Goal: Use online tool/utility: Use online tool/utility

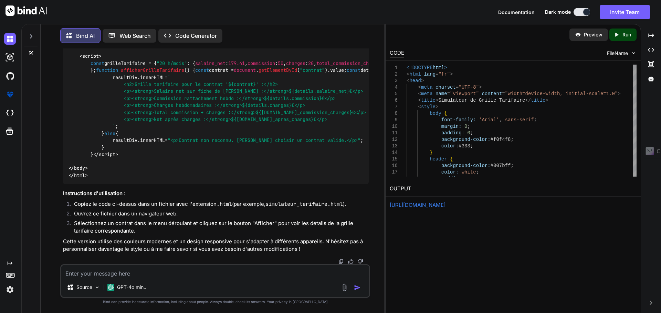
click at [587, 38] on p "Preview" at bounding box center [593, 34] width 19 height 7
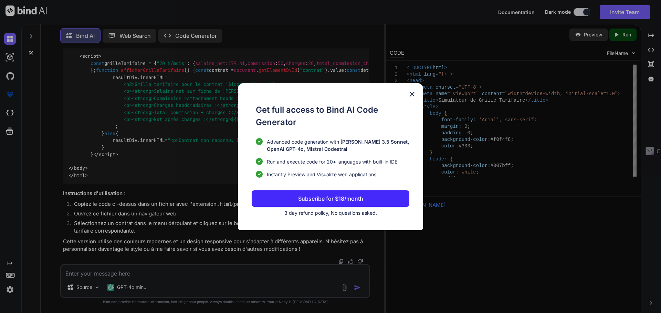
click at [413, 91] on img at bounding box center [412, 94] width 8 height 8
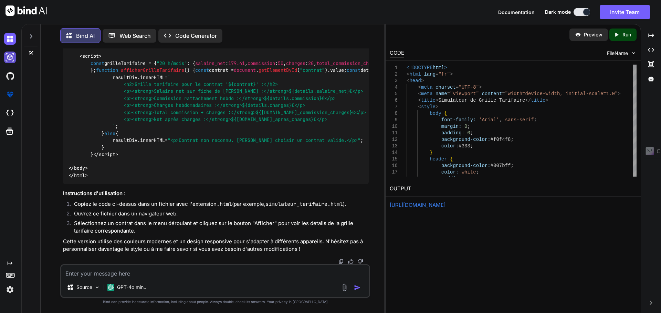
click at [10, 61] on img at bounding box center [10, 58] width 12 height 12
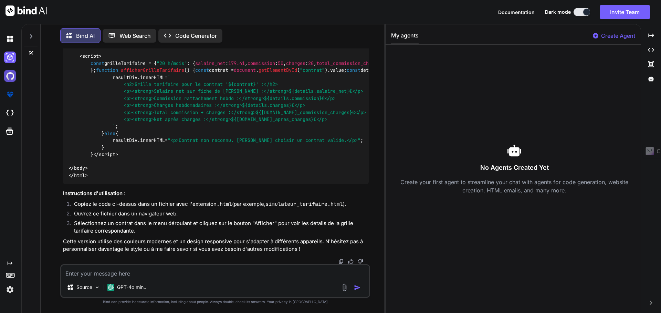
click at [7, 81] on img at bounding box center [10, 76] width 12 height 12
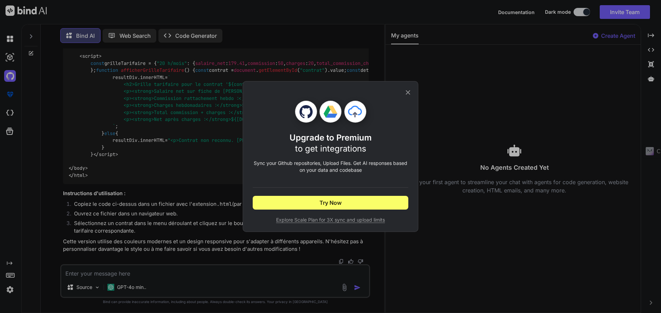
click at [407, 89] on icon at bounding box center [408, 93] width 8 height 8
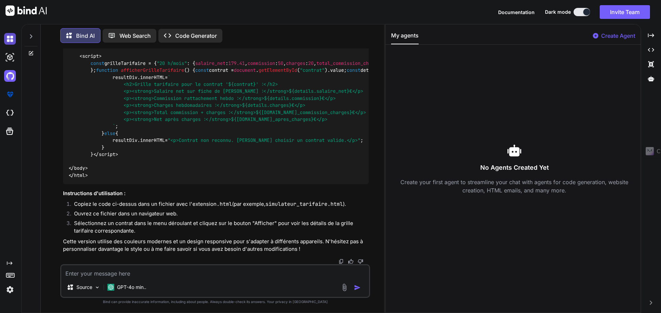
click at [11, 40] on img at bounding box center [10, 39] width 12 height 12
type textarea "x"
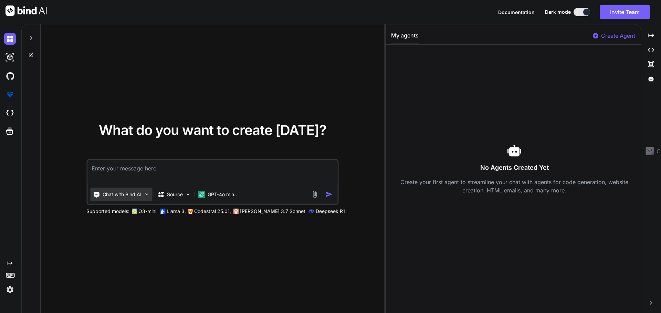
click at [136, 197] on p "Chat with Bind AI" at bounding box center [122, 194] width 39 height 7
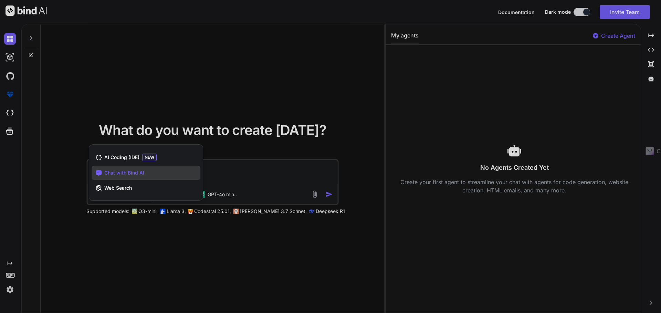
click at [111, 106] on div at bounding box center [330, 156] width 661 height 313
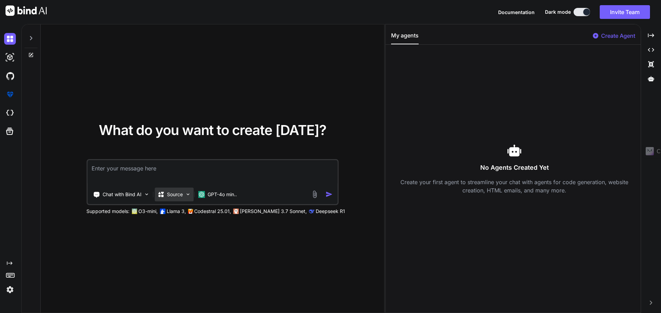
click at [174, 193] on p "Source" at bounding box center [175, 194] width 16 height 7
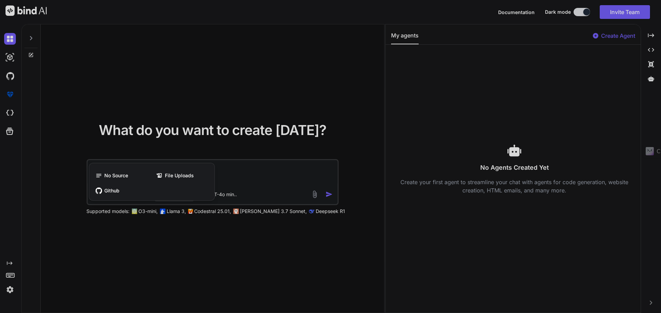
click at [142, 47] on div at bounding box center [330, 156] width 661 height 313
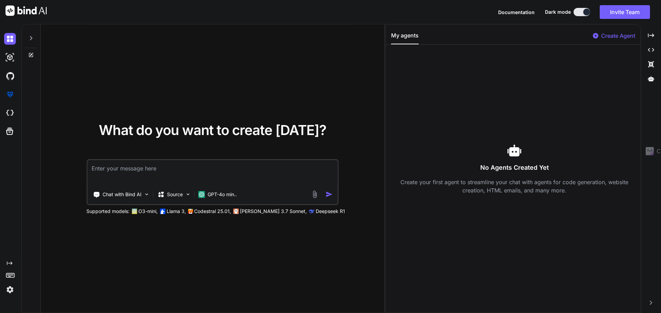
click at [32, 58] on div at bounding box center [31, 168] width 19 height 289
click at [29, 54] on icon at bounding box center [31, 55] width 4 height 4
click at [9, 55] on img at bounding box center [10, 58] width 12 height 12
click at [11, 37] on img at bounding box center [10, 39] width 12 height 12
click at [11, 9] on img at bounding box center [26, 11] width 41 height 10
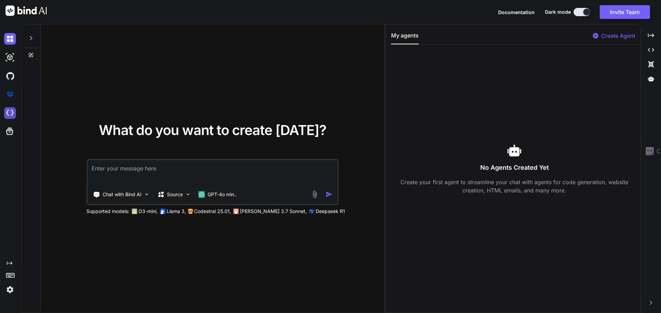
click at [11, 112] on img at bounding box center [10, 113] width 12 height 12
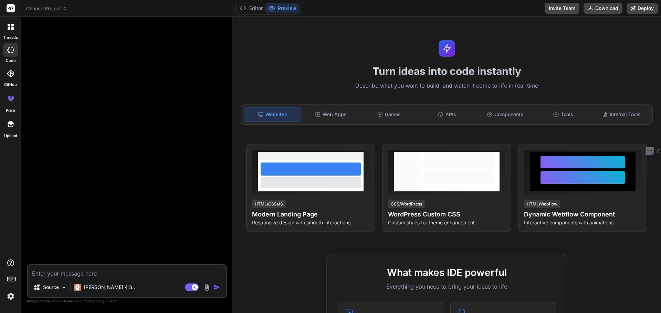
click at [264, 114] on div "Websites" at bounding box center [272, 114] width 57 height 14
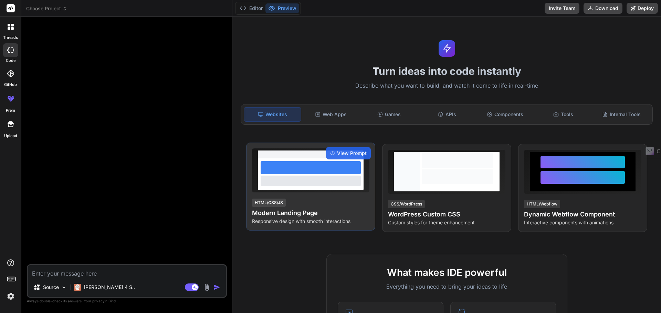
type textarea "x"
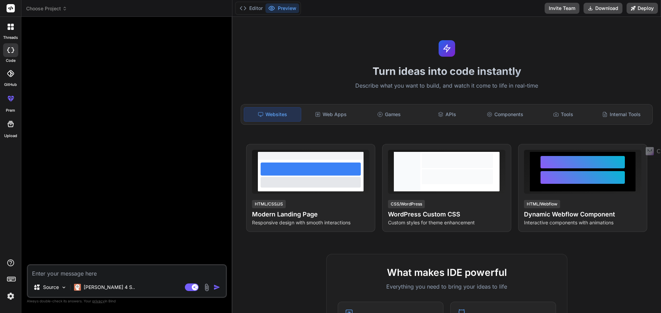
click at [98, 276] on textarea at bounding box center [127, 272] width 198 height 12
type textarea "C"
type textarea "x"
type textarea "Cr"
type textarea "x"
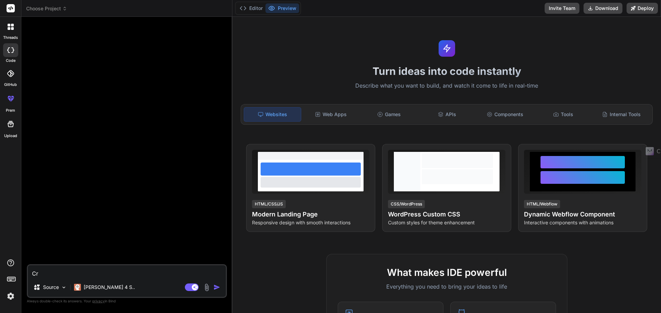
type textarea "Cré"
type textarea "x"
type textarea "Créé"
type textarea "x"
type textarea "Créé"
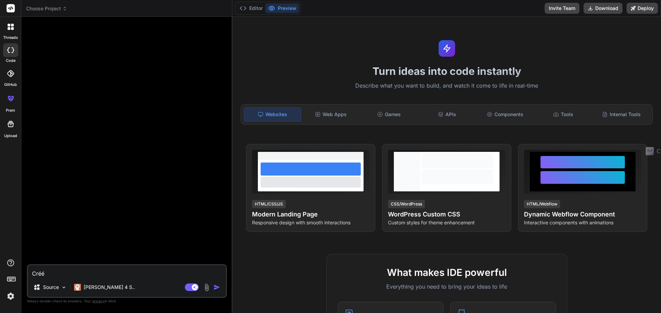
type textarea "x"
type textarea "Créé u"
type textarea "x"
type textarea "Créé un"
type textarea "x"
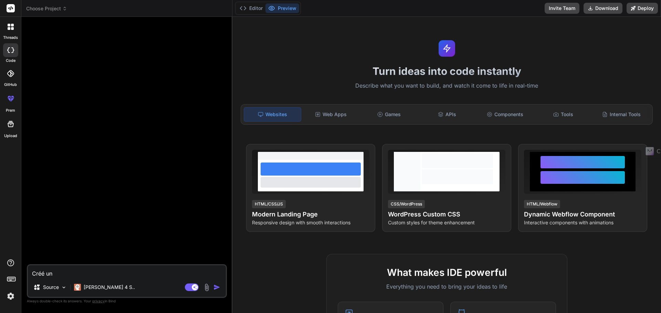
type textarea "Créé un"
type textarea "x"
type textarea "Créé un s"
type textarea "x"
type textarea "Créé un si"
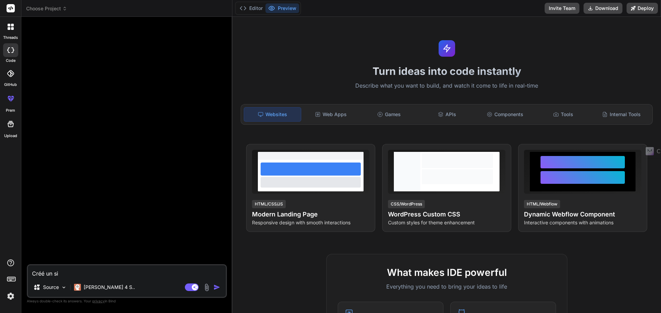
type textarea "x"
type textarea "Créé un sit"
type textarea "x"
type textarea "Créé un site"
type textarea "x"
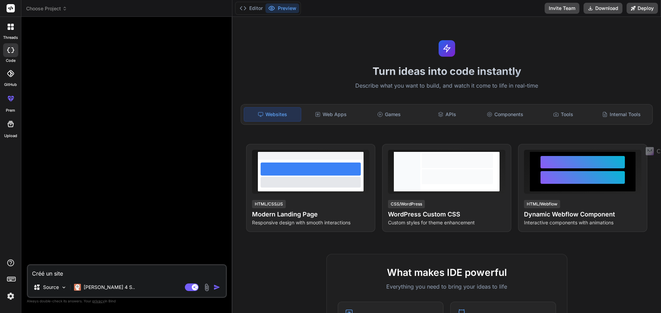
type textarea "Créé un site"
type textarea "x"
type textarea "Créé un site d"
type textarea "x"
type textarea "Créé un site de"
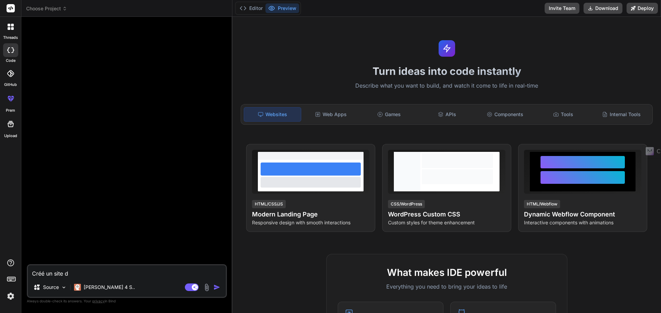
type textarea "x"
type textarea "Créé un site de"
type textarea "x"
type textarea "Créé un site de l"
type textarea "x"
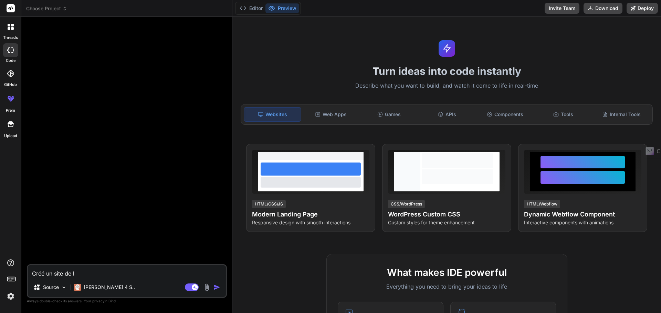
type textarea "Créé un site de"
type textarea "x"
type textarea "Créé un site de r"
type textarea "x"
type textarea "Créé un site de ré"
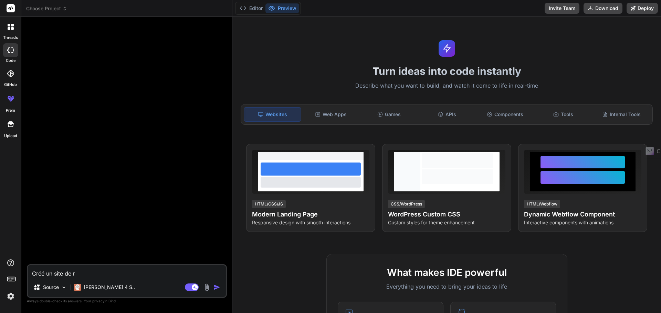
type textarea "x"
type textarea "Créé un site de rés"
type textarea "x"
type textarea "Créé un site de rése"
type textarea "x"
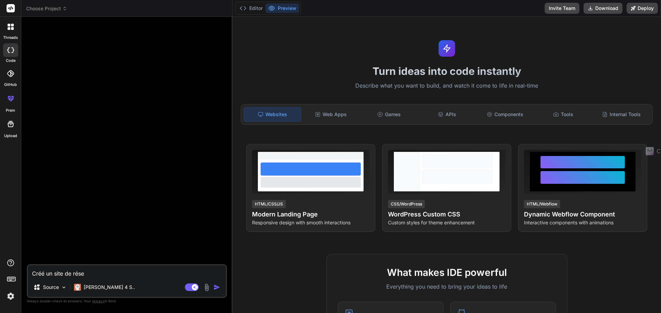
type textarea "Créé un site de réser"
type textarea "x"
type textarea "Créé un site de réserv"
type textarea "x"
type textarea "Créé un site de réserva"
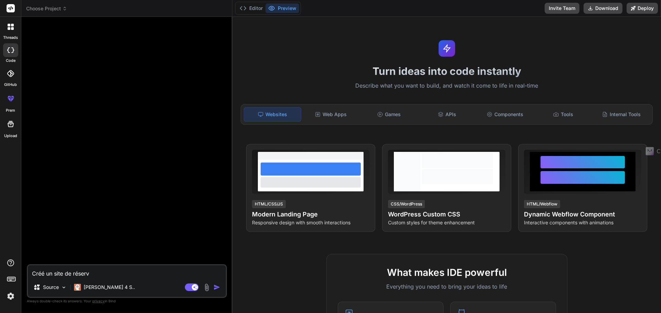
type textarea "x"
type textarea "Créé un site de réservat"
type textarea "x"
type textarea "Créé un site de réservati"
type textarea "x"
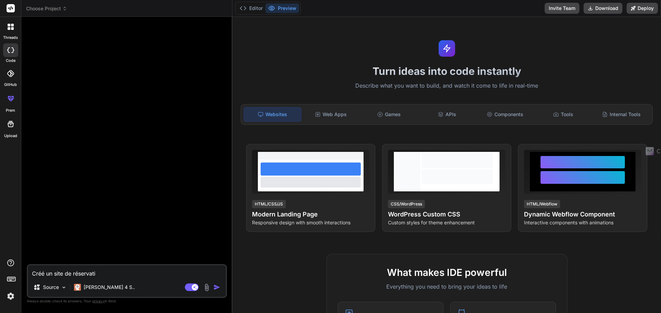
type textarea "Créé un site de réservatio"
type textarea "x"
type textarea "Créé un site de réservation"
type textarea "x"
type textarea "Créé un site de réservation"
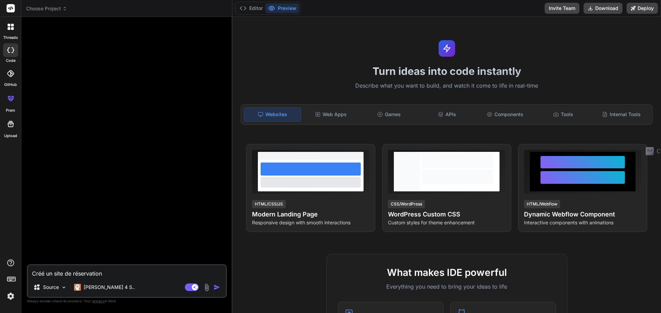
type textarea "x"
type textarea "Créé un site de réservation d"
type textarea "x"
type textarea "Créé un site de réservation de"
type textarea "x"
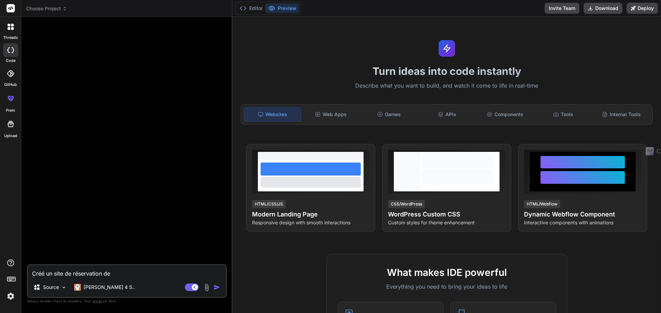
type textarea "Créé un site de réservation de"
type textarea "x"
type textarea "Créé un site de réservation de t"
type textarea "x"
type textarea "Créé un site de réservation de tr"
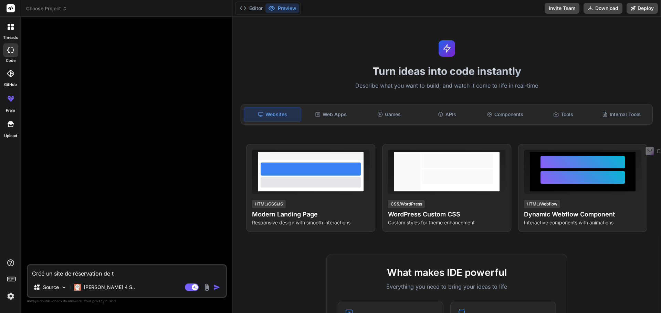
type textarea "x"
type textarea "Créé un site de réservation de tra"
type textarea "x"
type textarea "Créé un site de réservation de tran"
type textarea "x"
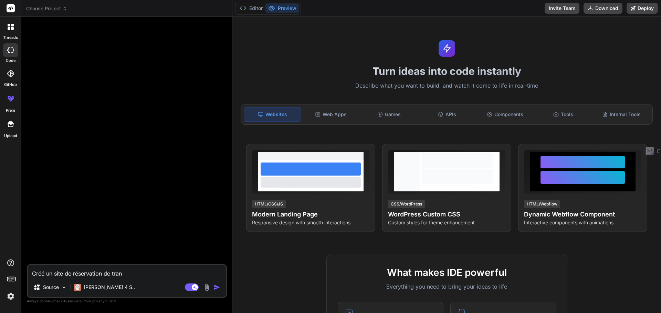
type textarea "Créé un site de réservation de trans"
type textarea "x"
type textarea "Créé un site de réservation de transf"
type textarea "x"
type textarea "Créé un site de réservation de transfe"
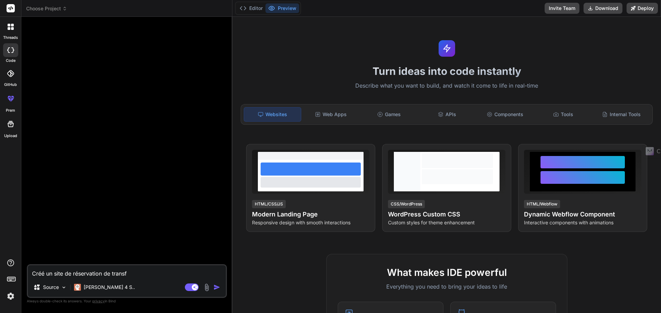
type textarea "x"
type textarea "Créé un site de réservation de transfer"
type textarea "x"
type textarea "Créé un site de réservation de transfert"
type textarea "x"
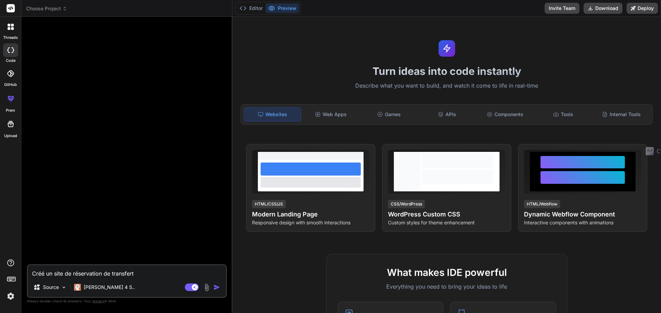
type textarea "Créé un site de réservation de transfert"
type textarea "x"
type textarea "Créé un site de réservation de transfert v"
type textarea "x"
type textarea "Créé un site de réservation de transfert vi"
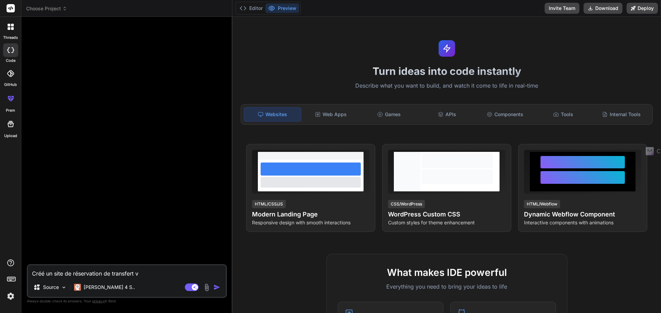
type textarea "x"
type textarea "Créé un site de réservation de transfert vil"
type textarea "x"
type textarea "Créé un site de réservation de transfert vill"
type textarea "x"
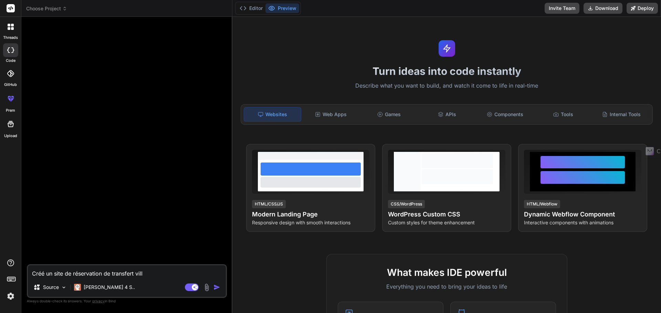
type textarea "Créé un site de réservation de transfert ville"
type textarea "x"
type textarea "Créé un site de réservation de transfert ville"
type textarea "x"
type textarea "Créé un site de réservation de transfert ville A"
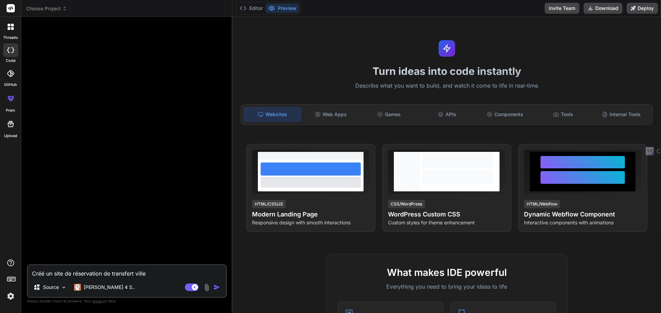
type textarea "x"
type textarea "Créé un site de réservation de transfert ville Aé"
type textarea "x"
type textarea "Créé un site de réservation de transfert ville Aér"
type textarea "x"
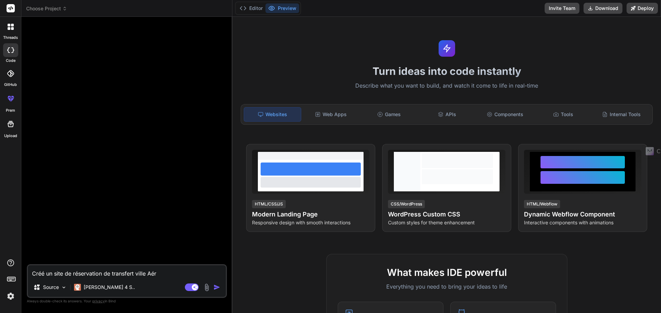
type textarea "Créé un site de réservation de transfert ville Aéro"
type textarea "x"
type textarea "Créé un site de réservation de transfert ville Aérop"
type textarea "x"
type textarea "Créé un site de réservation de transfert ville Aéropo"
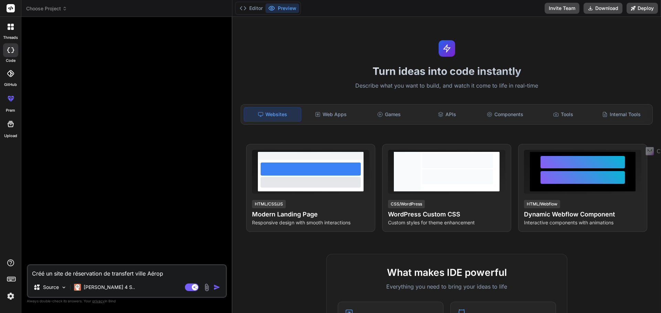
type textarea "x"
type textarea "Créé un site de réservation de transfert ville Aéropor"
type textarea "x"
type textarea "Créé un site de réservation de transfert ville Aéroport"
type textarea "x"
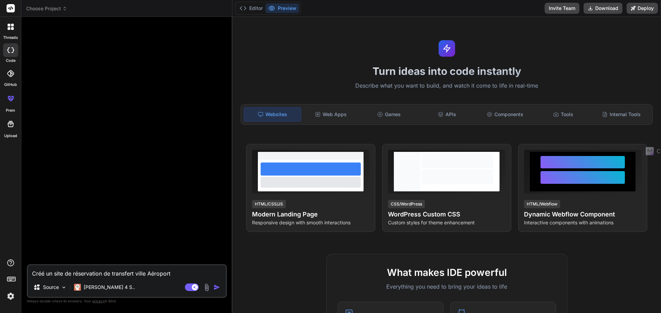
type textarea "Créé un site de réservation de transfert ville Aéroport"
type textarea "x"
type textarea "Créé un site de réservation de transfert ville Aéroport d"
type textarea "x"
type textarea "Créé un site de réservation de transfert ville Aéroport da"
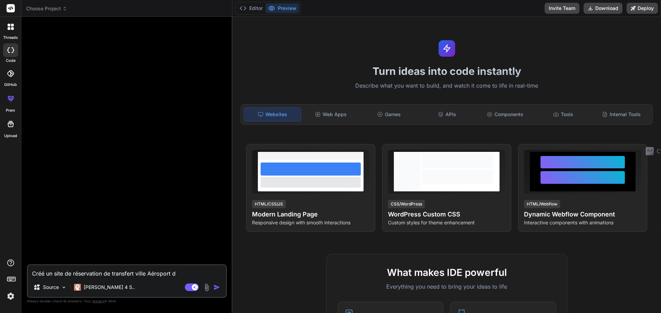
type textarea "x"
type textarea "Créé un site de réservation de transfert ville Aéroport dan"
type textarea "x"
type textarea "Créé un site de réservation de transfert ville Aéroport dans"
type textarea "x"
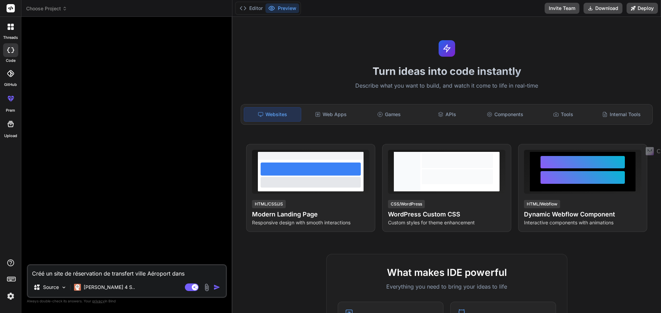
type textarea "Créé un site de réservation de transfert ville Aéroport dans"
type textarea "x"
type textarea "Créé un site de réservation de transfert ville Aéroport dans l"
type textarea "x"
type textarea "Créé un site de réservation de transfert ville Aéroport dans la"
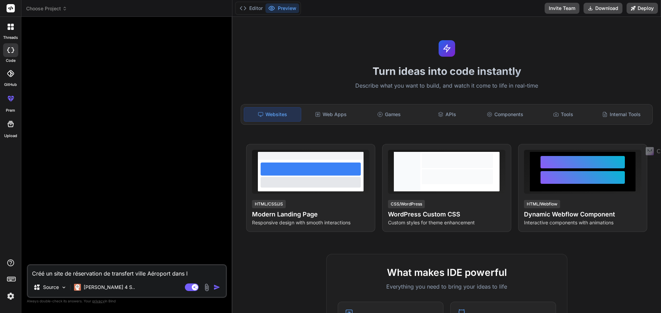
type textarea "x"
type textarea "Créé un site de réservation de transfert ville Aéroport dans la"
type textarea "x"
type textarea "Créé un site de réservation de transfert ville Aéroport dans la v"
type textarea "x"
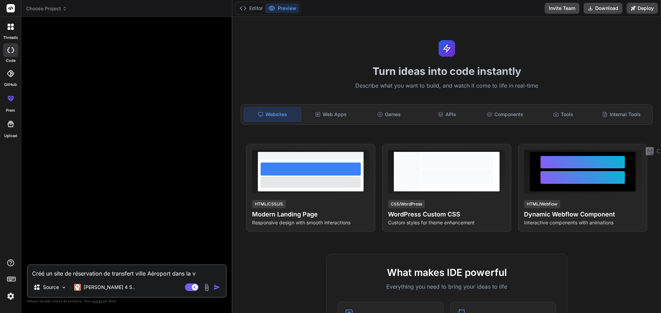
type textarea "Créé un site de réservation de transfert ville Aéroport dans la vi"
type textarea "x"
type textarea "Créé un site de réservation de transfert ville Aéroport dans la vil"
type textarea "x"
type textarea "Créé un site de réservation de transfert ville Aéroport dans la vill"
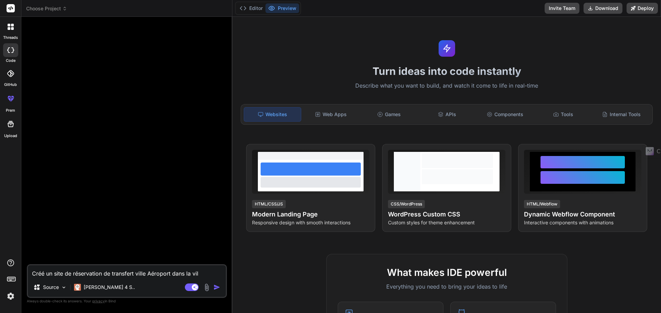
type textarea "x"
type textarea "Créé un site de réservation de transfert ville Aéroport dans la ville"
type textarea "x"
type textarea "Créé un site de réservation de transfert ville Aéroport dans la ville"
type textarea "x"
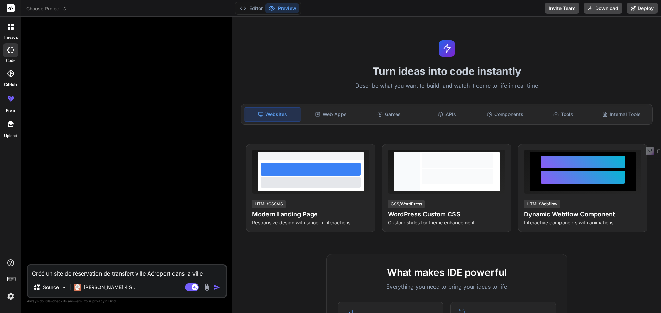
type textarea "Créé un site de réservation de transfert ville Aéroport dans la ville d"
type textarea "x"
type textarea "Créé un site de réservation de transfert ville Aéroport dans la ville de"
type textarea "x"
type textarea "Créé un site de réservation de transfert ville Aéroport dans la ville de"
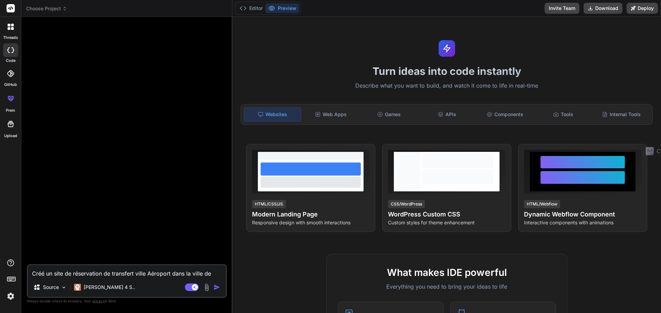
type textarea "x"
type textarea "Créé un site de réservation de transfert ville Aéroport dans la ville de"
type textarea "x"
paste textarea "[PERSON_NAME] sur seine"
type textarea "Créé un site de réservation de transfert ville Aéroport dans la ville de romill…"
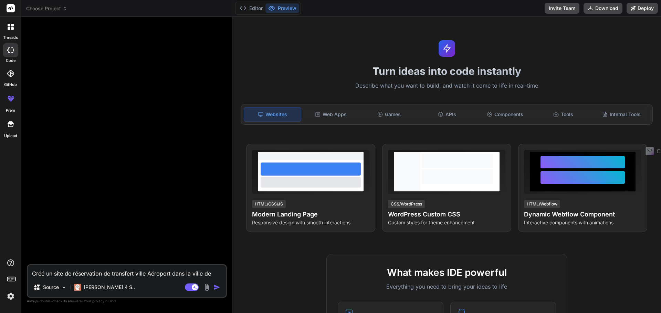
type textarea "x"
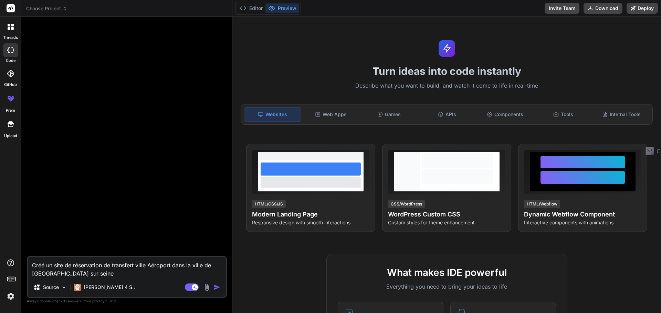
type textarea "Créé un site de réservation de transfert ville Aéroport dans la ville de romill…"
type textarea "x"
type textarea "Créé un site de réservation de transfert ville Aéroport dans la ville de romill…"
type textarea "x"
type textarea "Créé un site de réservation de transfert ville Aéroport dans la ville de romill…"
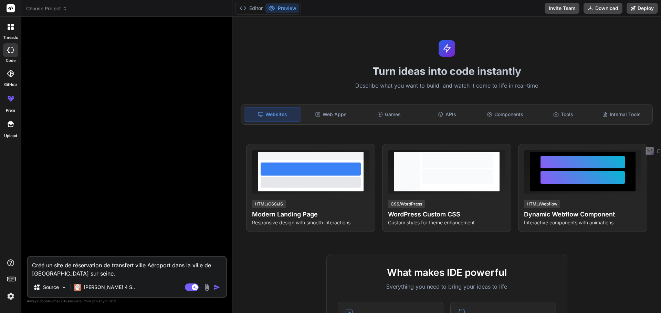
type textarea "x"
type textarea "Créé un site de réservation de transfert ville Aéroport dans la ville de romill…"
type textarea "x"
type textarea "Créé un site de réservation de transfert ville Aéroport dans la ville de romill…"
type textarea "x"
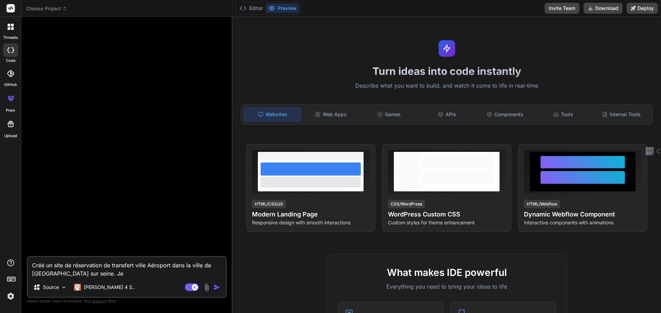
type textarea "Créé un site de réservation de transfert ville Aéroport dans la ville de romill…"
type textarea "x"
type textarea "Créé un site de réservation de transfert ville Aéroport dans la ville de romill…"
type textarea "x"
type textarea "Créé un site de réservation de transfert ville Aéroport dans la ville de romill…"
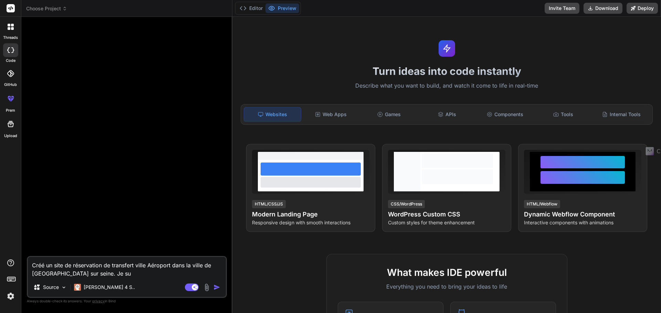
type textarea "x"
type textarea "Créé un site de réservation de transfert ville Aéroport dans la ville de romill…"
type textarea "x"
type textarea "Créé un site de réservation de transfert ville Aéroport dans la ville de romill…"
type textarea "x"
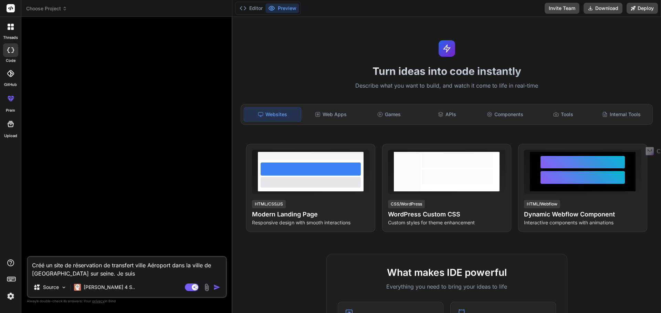
type textarea "Créé un site de réservation de transfert ville Aéroport dans la ville de romill…"
type textarea "x"
type textarea "Créé un site de réservation de transfert ville Aéroport dans la ville de romill…"
type textarea "x"
type textarea "Créé un site de réservation de transfert ville Aéroport dans la ville de romill…"
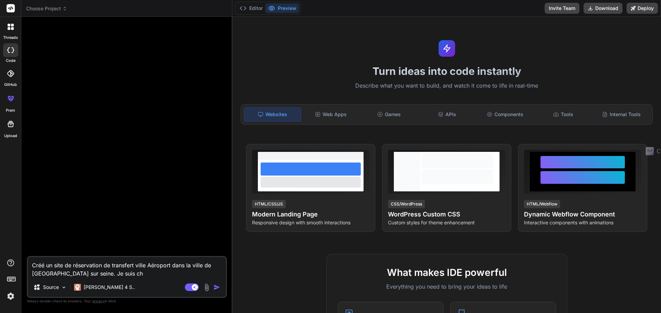
type textarea "x"
type textarea "Créé un site de réservation de transfert ville Aéroport dans la ville de romill…"
type textarea "x"
type textarea "Créé un site de réservation de transfert ville Aéroport dans la ville de romill…"
type textarea "x"
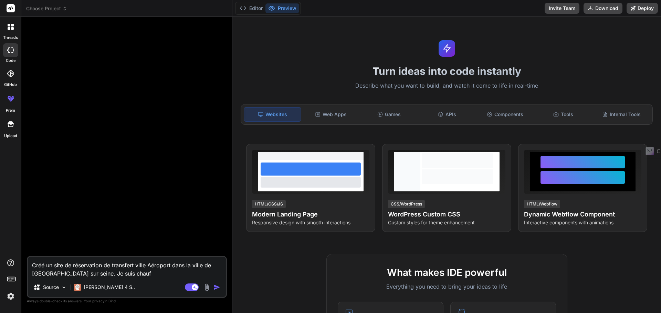
type textarea "Créé un site de réservation de transfert ville Aéroport dans la ville de romill…"
type textarea "x"
type textarea "Créé un site de réservation de transfert ville Aéroport dans la ville de romill…"
type textarea "x"
type textarea "Créé un site de réservation de transfert ville Aéroport dans la ville de romill…"
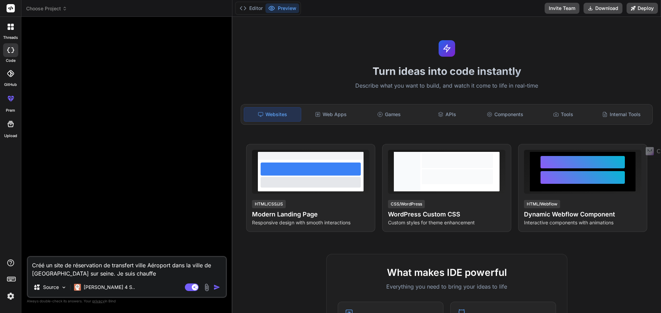
type textarea "x"
type textarea "Créé un site de réservation de transfert ville Aéroport dans la ville de romill…"
type textarea "x"
type textarea "Créé un site de réservation de transfert ville Aéroport dans la ville de romill…"
type textarea "x"
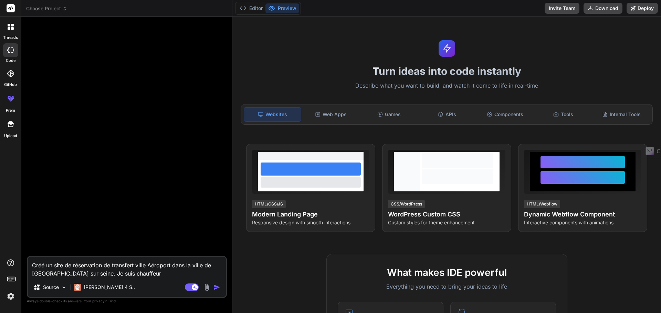
type textarea "Créé un site de réservation de transfert ville Aéroport dans la ville de romill…"
type textarea "x"
type textarea "Créé un site de réservation de transfert ville Aéroport dans la ville de romill…"
type textarea "x"
type textarea "Créé un site de réservation de transfert ville Aéroport dans la ville de romill…"
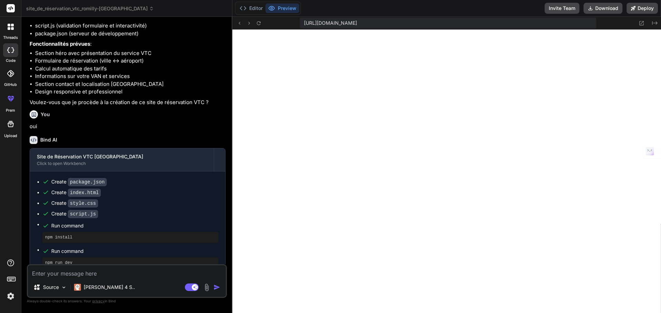
scroll to position [301, 0]
click at [641, 23] on icon at bounding box center [641, 23] width 4 height 4
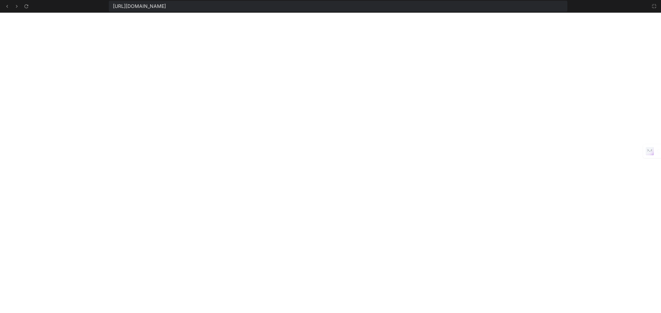
scroll to position [340, 0]
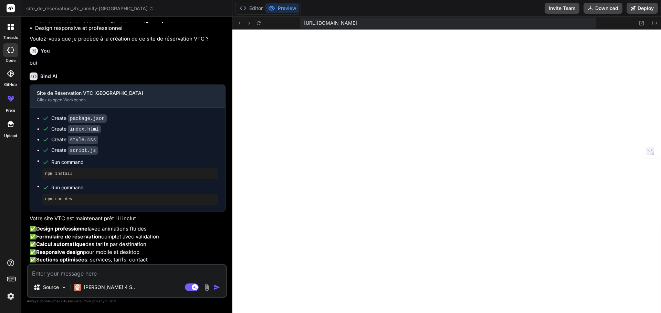
scroll to position [235, 0]
type textarea "x"
click at [642, 22] on icon at bounding box center [641, 23] width 6 height 6
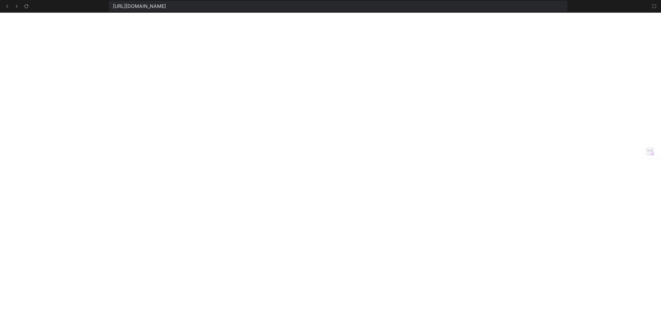
scroll to position [275, 0]
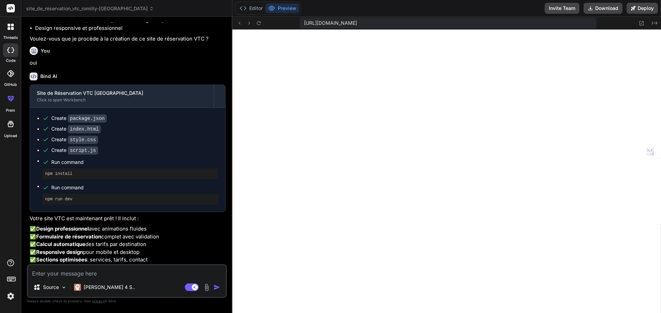
scroll to position [235, 0]
click at [247, 9] on button "Editor" at bounding box center [251, 8] width 29 height 10
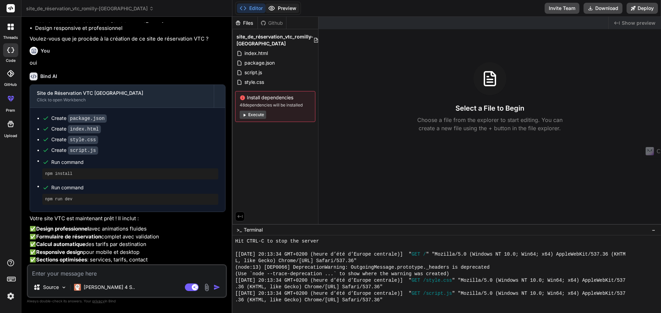
click at [286, 10] on button "Preview" at bounding box center [282, 8] width 34 height 10
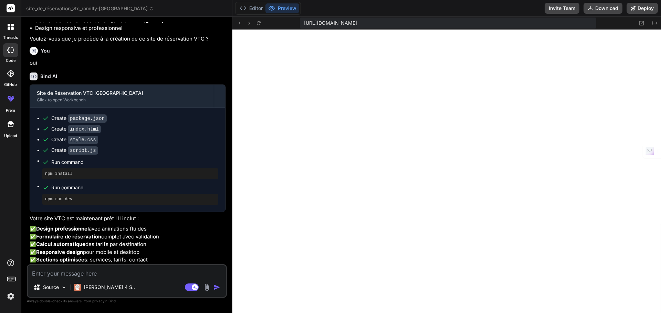
click at [10, 28] on icon at bounding box center [9, 28] width 3 height 3
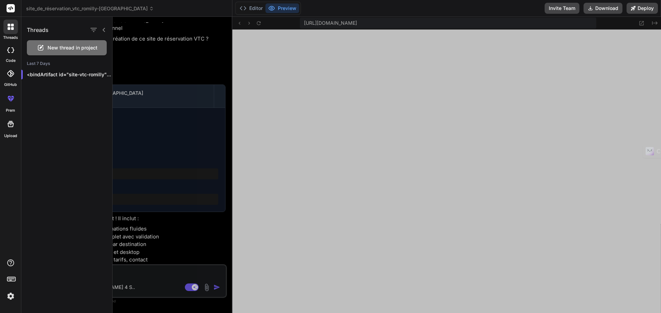
click at [61, 49] on span "New thread in project" at bounding box center [72, 47] width 50 height 7
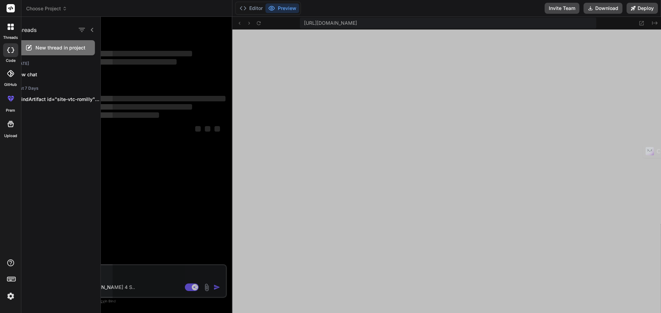
scroll to position [268, 0]
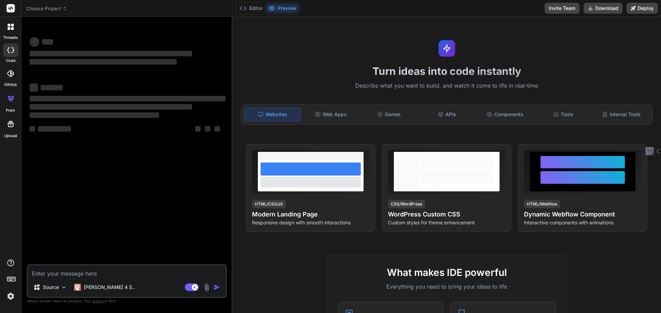
type textarea "x"
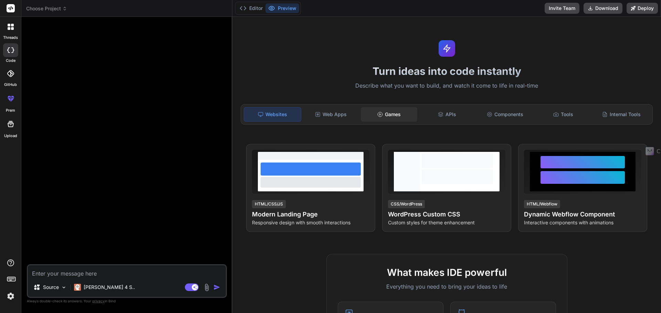
click at [385, 114] on div "Games" at bounding box center [389, 114] width 57 height 14
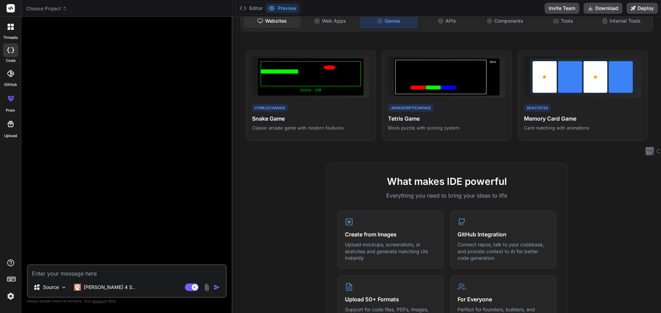
scroll to position [0, 0]
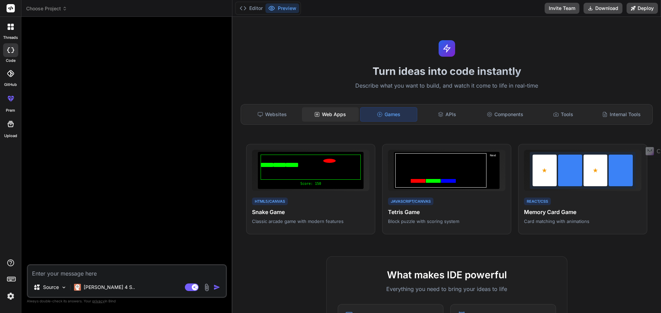
click at [327, 114] on div "Web Apps" at bounding box center [330, 114] width 57 height 14
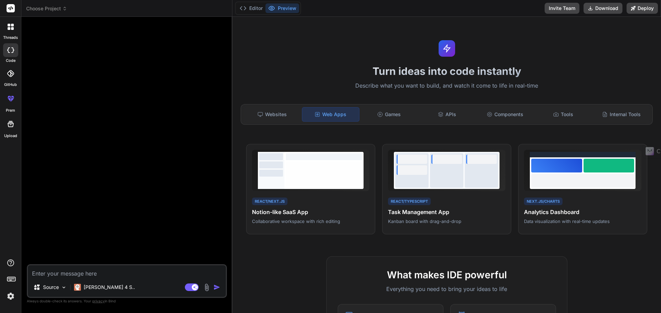
click at [66, 275] on textarea at bounding box center [127, 272] width 198 height 12
type textarea "u"
type textarea "x"
type textarea "un"
type textarea "x"
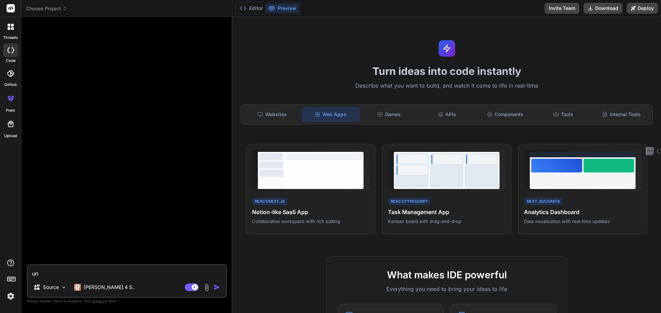
type textarea "une"
type textarea "x"
type textarea "une"
type textarea "x"
type textarea "une c"
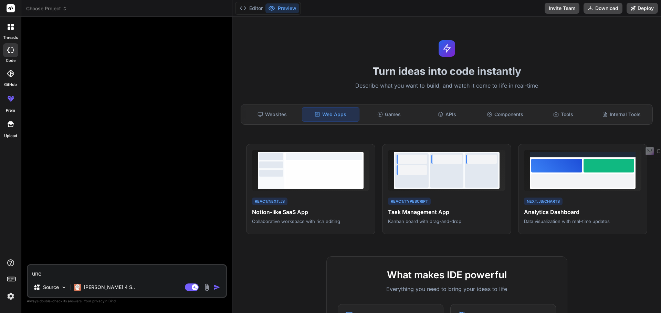
type textarea "x"
type textarea "une co"
type textarea "x"
type textarea "une cop"
type textarea "x"
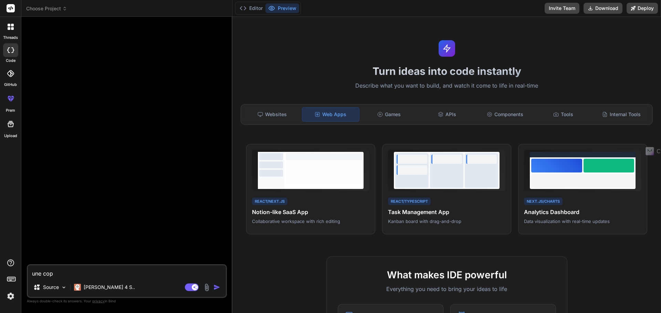
type textarea "une copi"
type textarea "x"
type textarea "une copie"
type textarea "x"
type textarea "une copie"
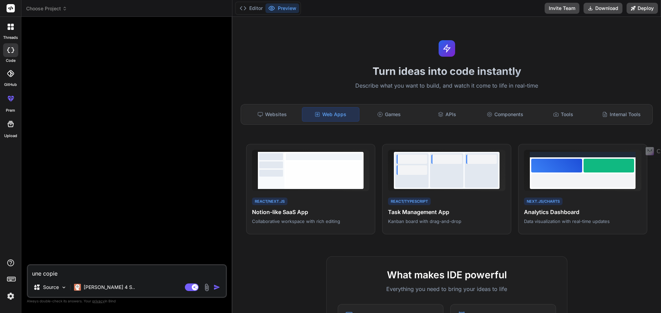
type textarea "x"
type textarea "une copie d"
type textarea "x"
type textarea "une copie du"
type textarea "x"
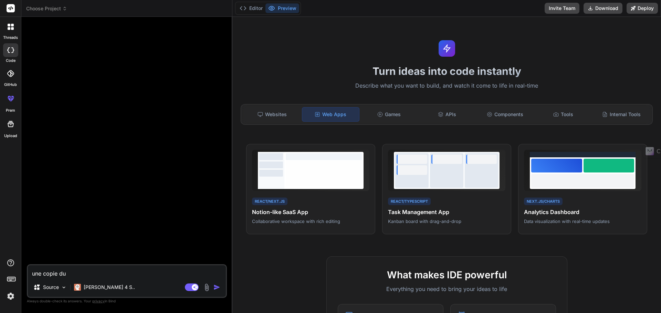
type textarea "une copie du"
type textarea "x"
type textarea "une copie du s"
type textarea "x"
type textarea "une copie du si"
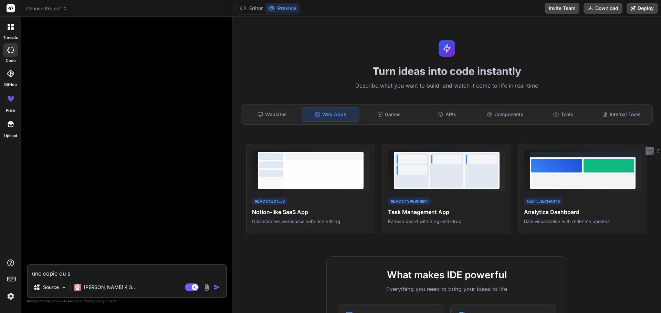
type textarea "x"
type textarea "une copie du sit"
type textarea "x"
type textarea "une copie du site"
type textarea "x"
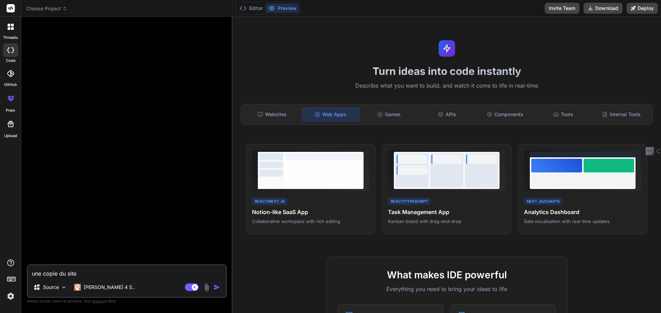
type textarea "une copie du site"
type textarea "x"
paste textarea "[PERSON_NAME] sur seine"
type textarea "une copie du site romilly sur seine"
type textarea "x"
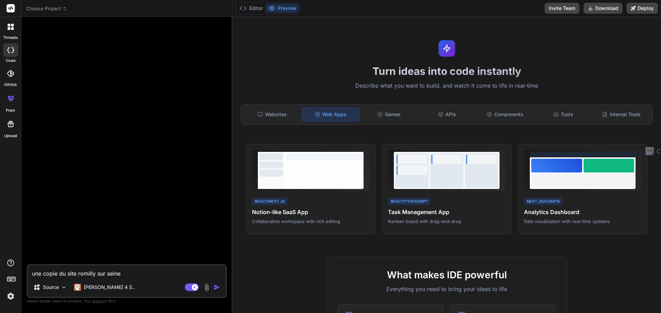
type textarea "une copie du site"
type textarea "x"
type textarea "une copie du site u"
type textarea "x"
type textarea "une copie du site ub"
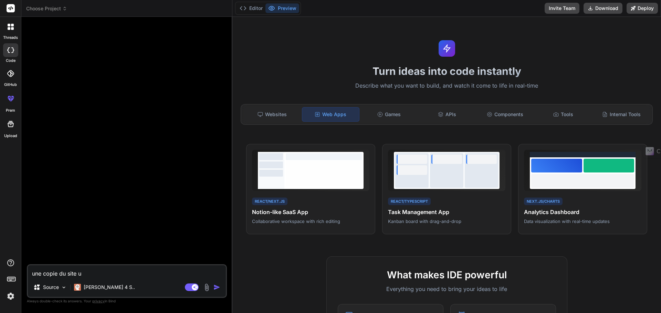
type textarea "x"
type textarea "une copie du site ube"
type textarea "x"
type textarea "une copie du site uber"
type textarea "x"
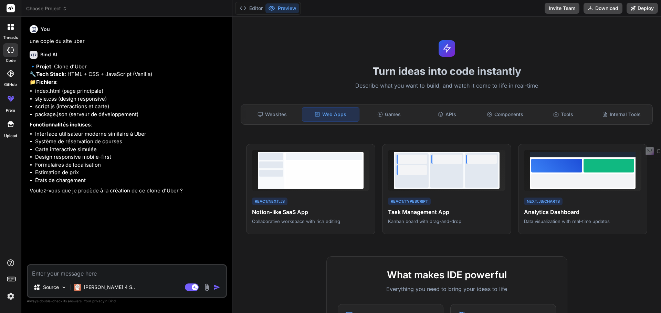
type textarea "x"
click at [56, 274] on textarea at bounding box center [127, 272] width 198 height 12
type textarea "o"
type textarea "x"
type textarea "ou"
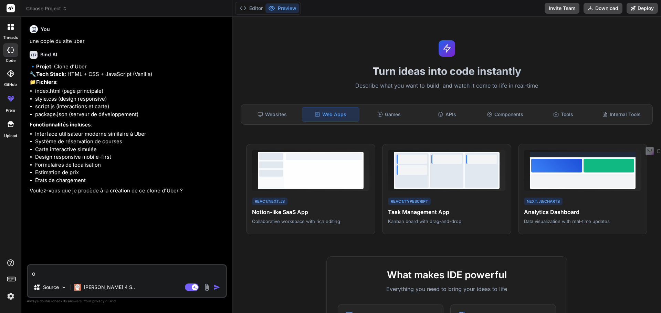
type textarea "x"
type textarea "oui"
type textarea "x"
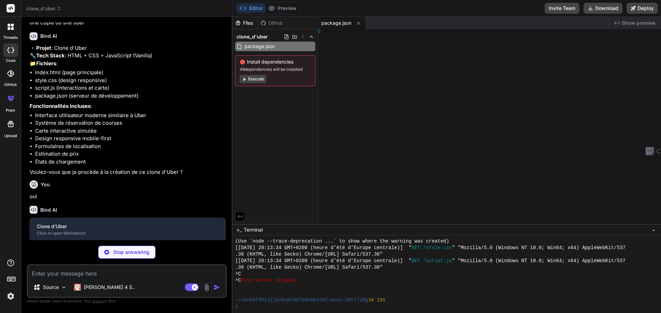
type textarea "x"
type textarea "l>"
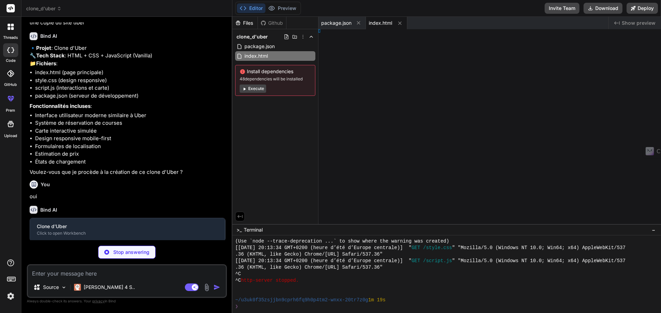
type textarea "x"
type textarea "8rem; } }"
type textarea "x"
type textarea "}"
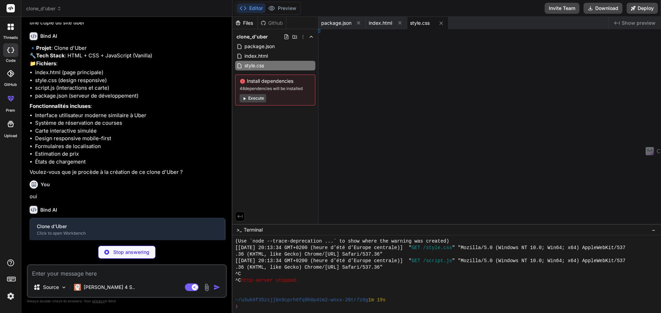
type textarea "x"
type textarea "}; }"
type textarea "x"
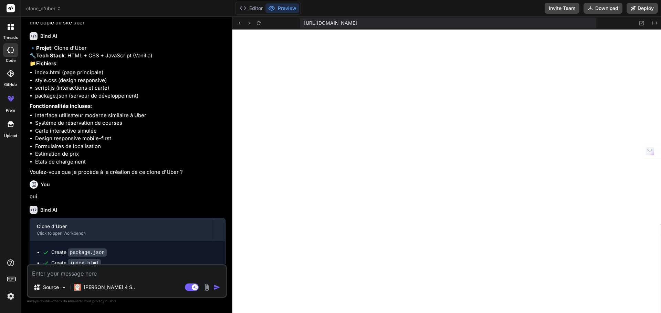
type textarea "x"
click at [254, 10] on button "Editor" at bounding box center [251, 8] width 29 height 10
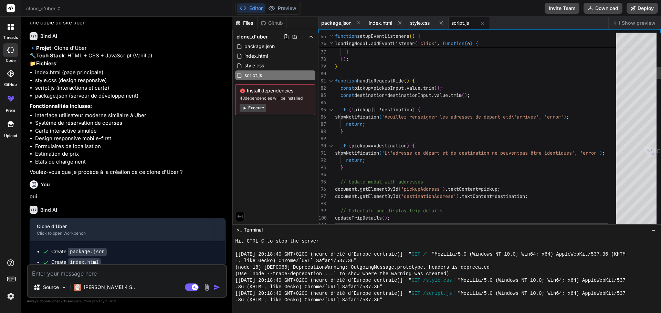
type textarea "showNotification('L\'adresse de départ et de destination ne peuvent pas être id…"
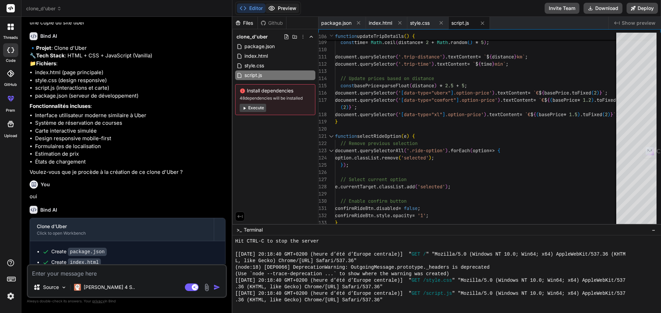
click at [284, 9] on button "Preview" at bounding box center [282, 8] width 34 height 10
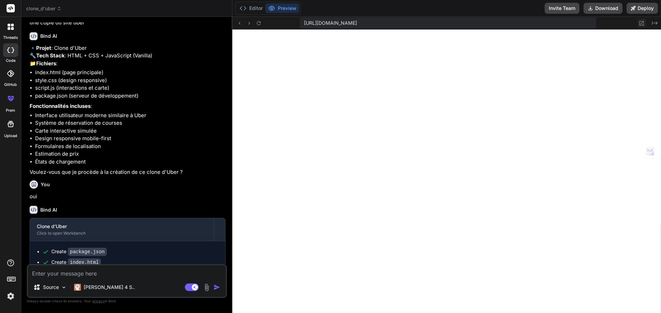
click at [640, 23] on icon at bounding box center [641, 23] width 6 height 6
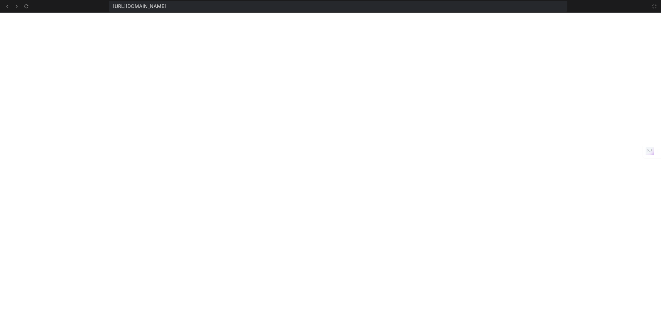
scroll to position [654, 0]
